Goal: Task Accomplishment & Management: Manage account settings

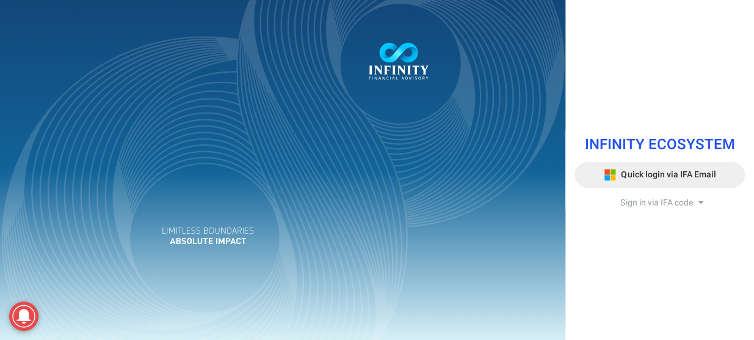
click at [687, 183] on button "Quick login via IFA Email" at bounding box center [660, 175] width 170 height 26
click at [698, 199] on div "Sign in via IFA code" at bounding box center [660, 203] width 170 height 12
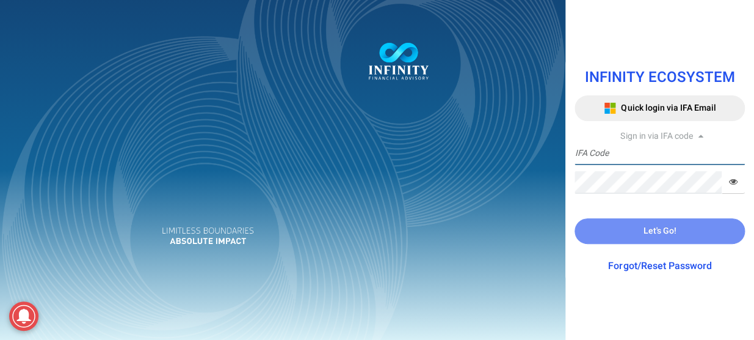
type input "[PERSON_NAME].BIONA"
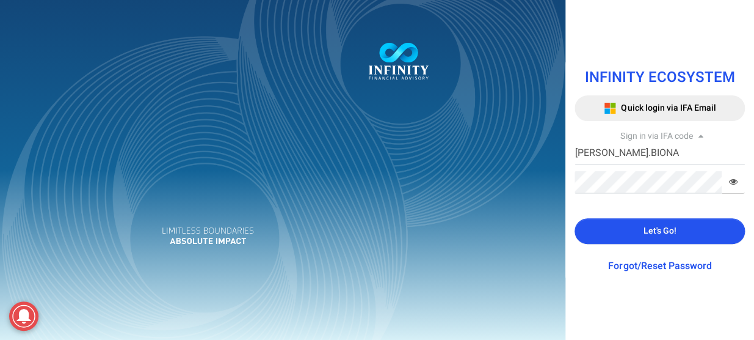
click at [652, 263] on link "Forgot/Reset Password" at bounding box center [659, 265] width 103 height 15
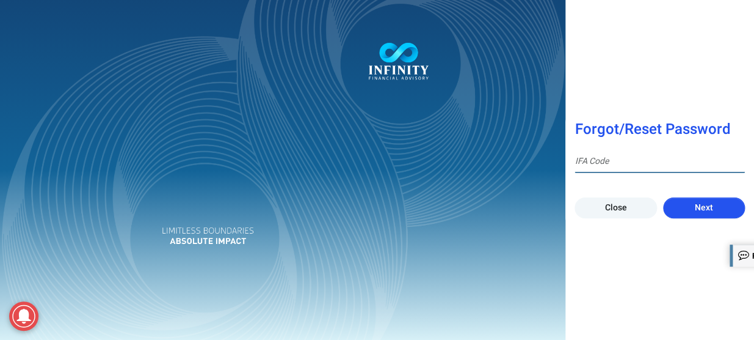
click at [638, 161] on input at bounding box center [660, 161] width 170 height 23
type input "IFA0154"
click at [715, 206] on button "Next" at bounding box center [704, 207] width 82 height 21
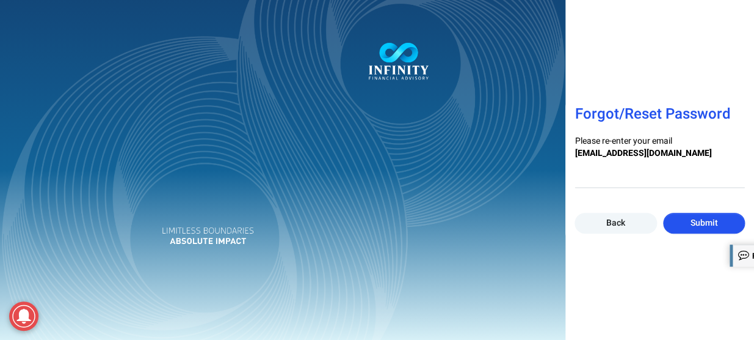
click at [641, 176] on div at bounding box center [377, 170] width 754 height 340
click at [641, 176] on input "email" at bounding box center [660, 177] width 170 height 23
type input "[PERSON_NAME][EMAIL_ADDRESS][DOMAIN_NAME]"
click at [714, 220] on span "Submit" at bounding box center [703, 222] width 27 height 13
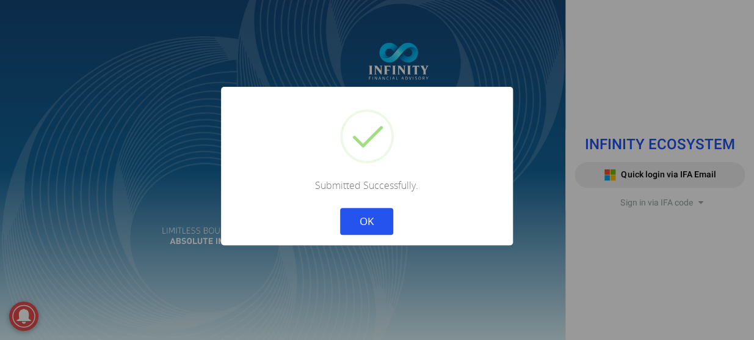
click at [369, 224] on button "OK" at bounding box center [366, 221] width 53 height 27
